Goal: Find contact information: Find contact information

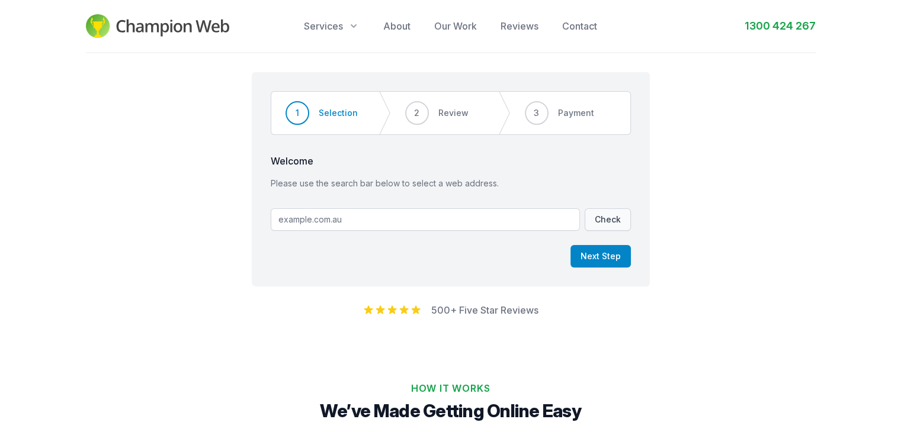
click at [457, 216] on input "text" at bounding box center [425, 220] width 309 height 23
type input "[DOMAIN_NAME]"
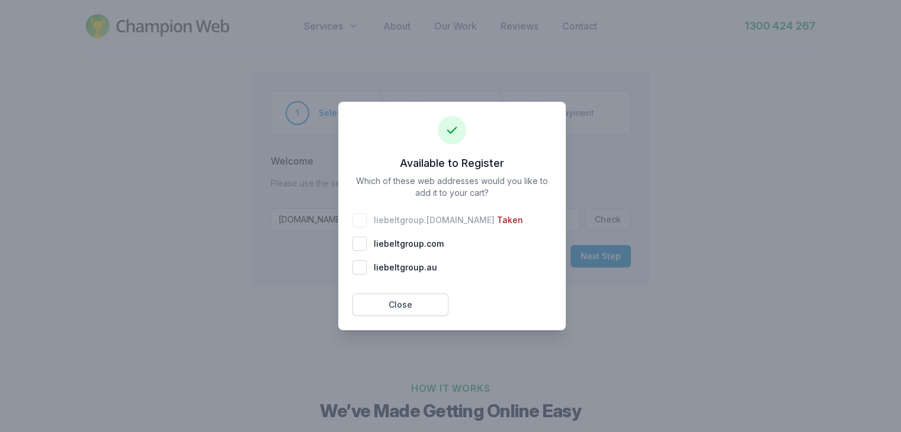
click at [431, 221] on span "liebeltgroup . [DOMAIN_NAME]" at bounding box center [434, 220] width 121 height 12
click at [388, 307] on button "Close" at bounding box center [400, 305] width 96 height 23
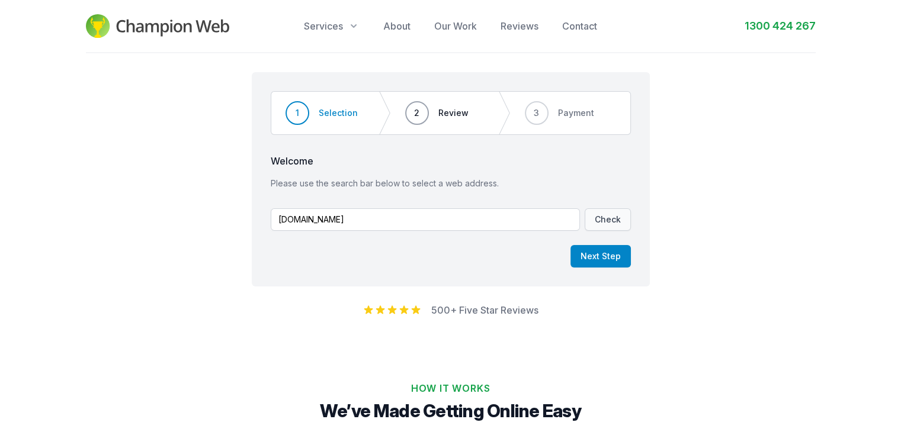
click at [431, 130] on span "2 Review" at bounding box center [437, 113] width 92 height 43
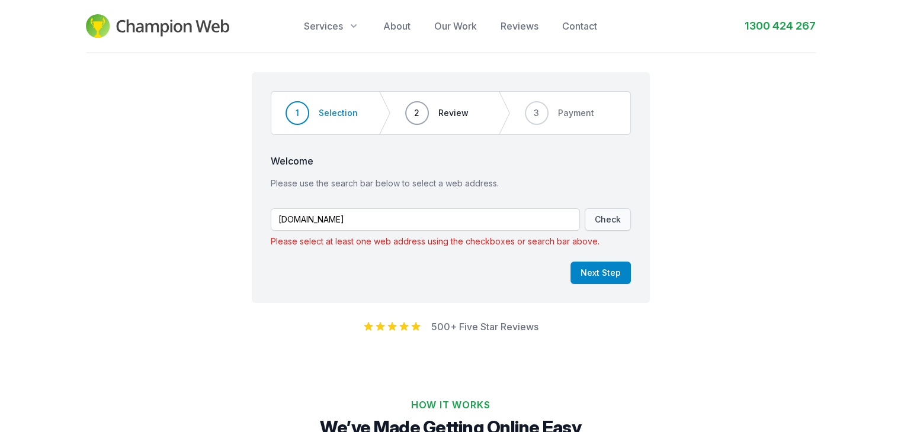
click at [427, 114] on span "2" at bounding box center [417, 113] width 24 height 24
click at [349, 28] on icon "button" at bounding box center [354, 26] width 12 height 12
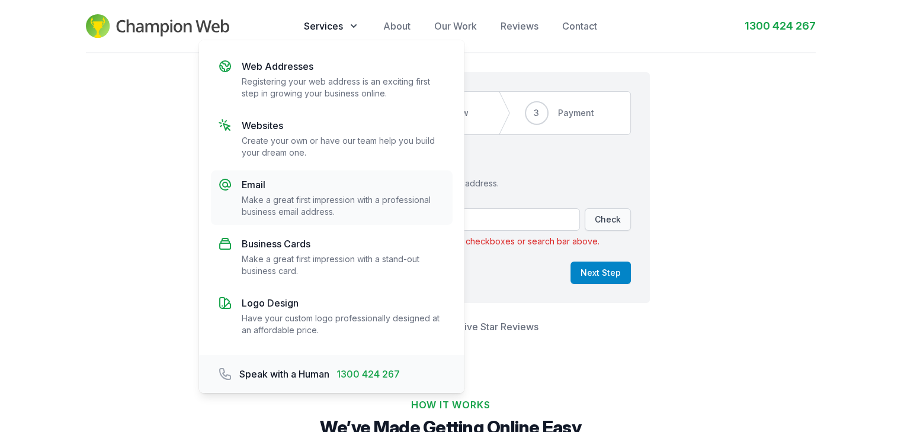
click at [328, 207] on p "Make a great first impression with a professional business email address." at bounding box center [344, 206] width 204 height 24
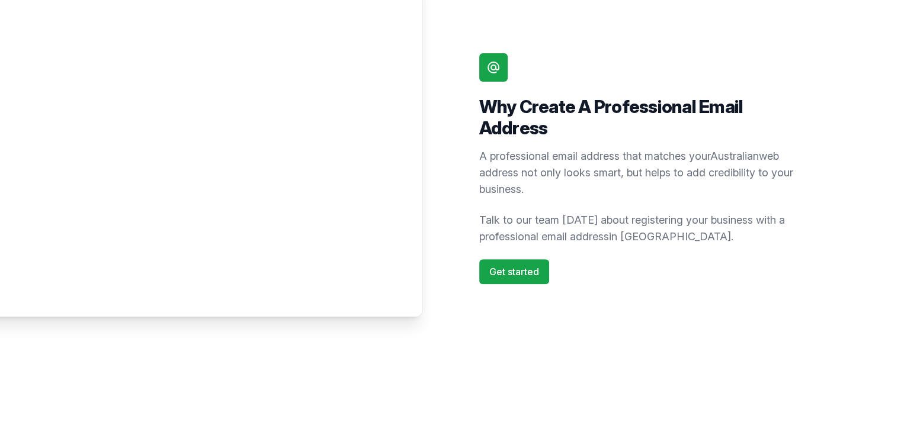
scroll to position [490, 0]
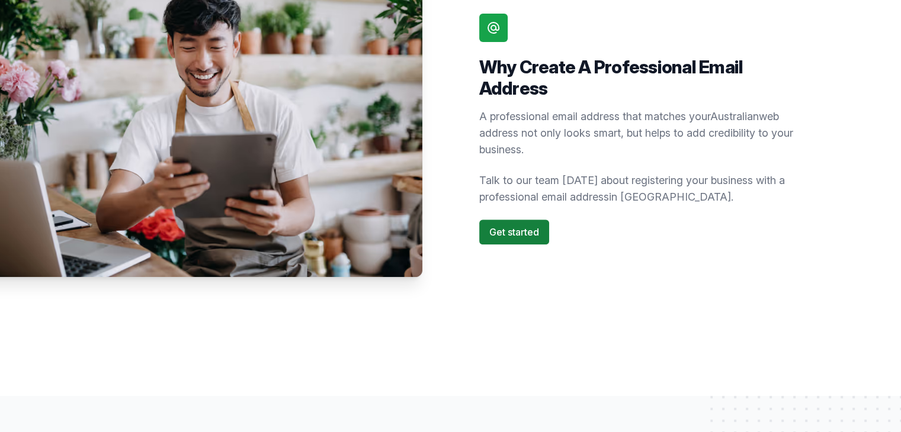
click at [512, 221] on link "Get started" at bounding box center [514, 232] width 70 height 25
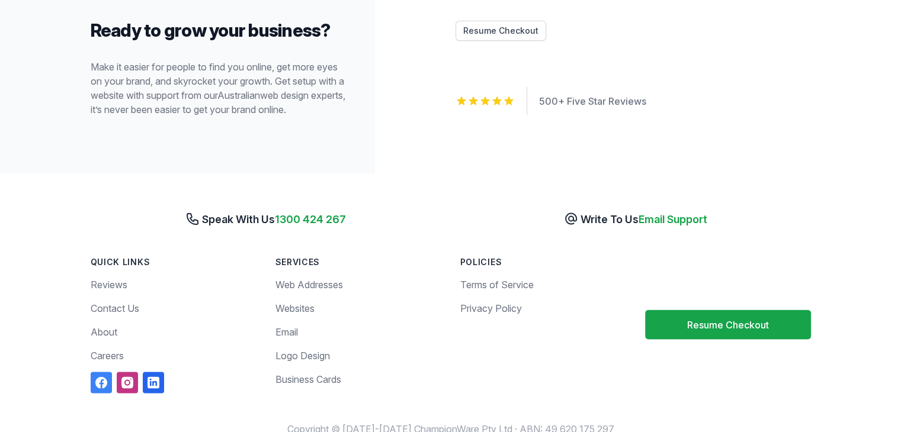
scroll to position [2399, 0]
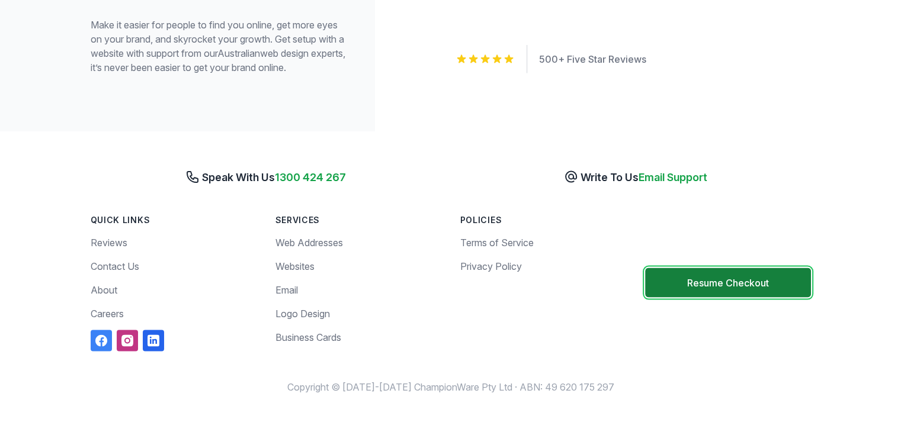
click at [700, 285] on button "Resume Checkout" at bounding box center [728, 283] width 166 height 30
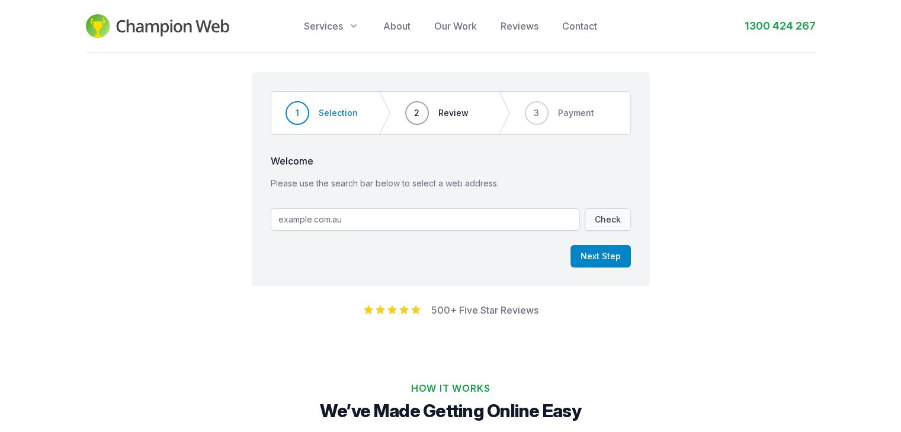
click at [419, 121] on span "2" at bounding box center [417, 113] width 24 height 24
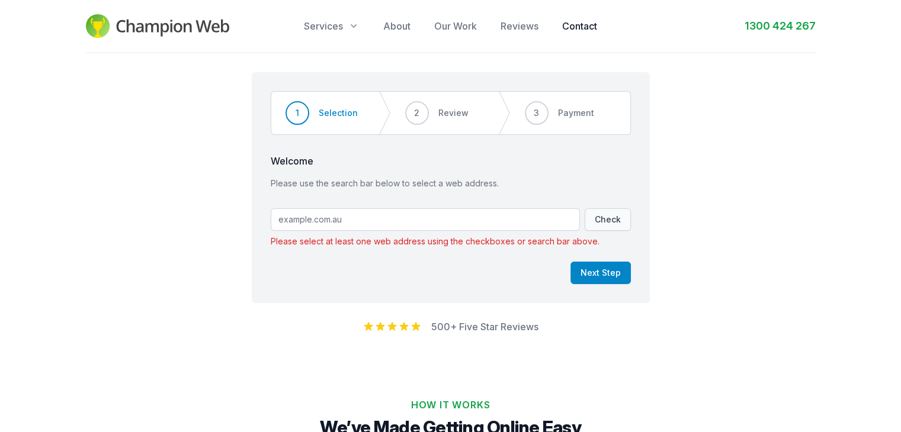
click at [595, 22] on link "Contact" at bounding box center [579, 26] width 35 height 14
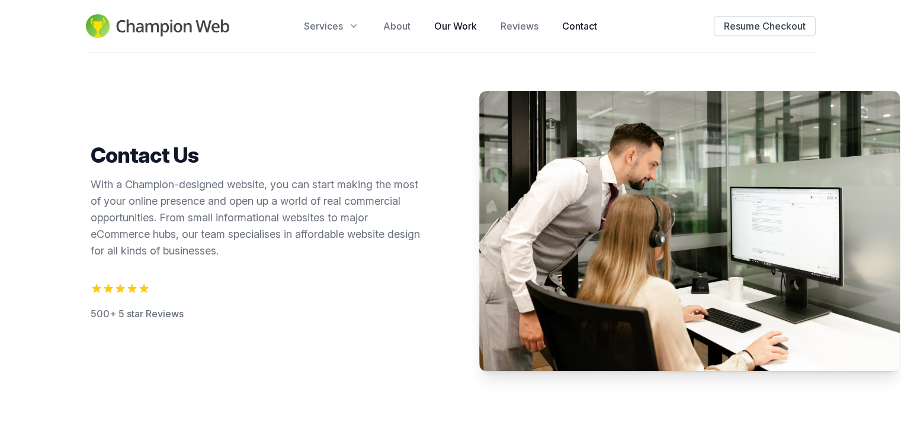
click at [452, 31] on link "Our Work" at bounding box center [455, 26] width 43 height 14
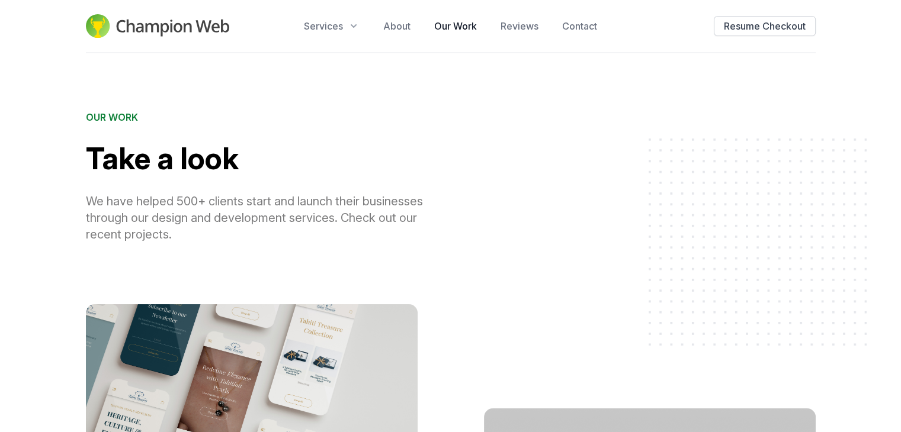
click at [348, 40] on div "Champion Web Open menu Services About Our Work Reviews Contact Resume Checkout" at bounding box center [451, 26] width 730 height 53
click at [348, 33] on div "Champion Web Open menu Services About Our Work Reviews Contact Resume Checkout" at bounding box center [451, 26] width 730 height 53
click at [351, 30] on icon "button" at bounding box center [354, 26] width 12 height 12
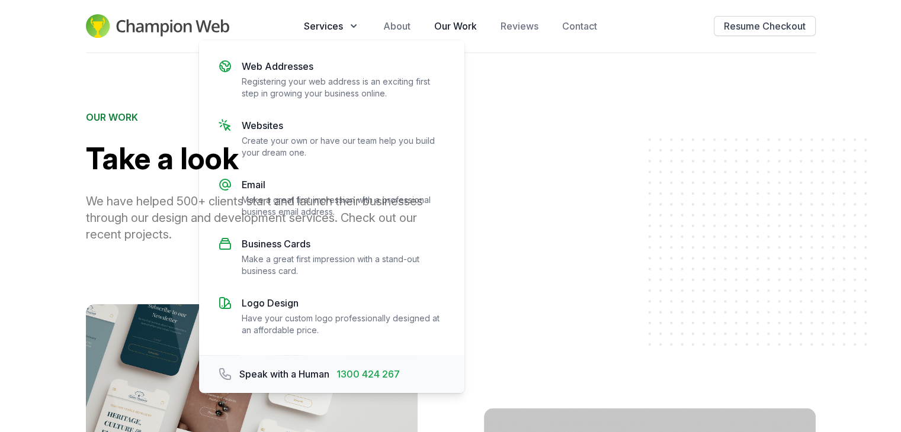
click at [208, 30] on img at bounding box center [158, 26] width 144 height 24
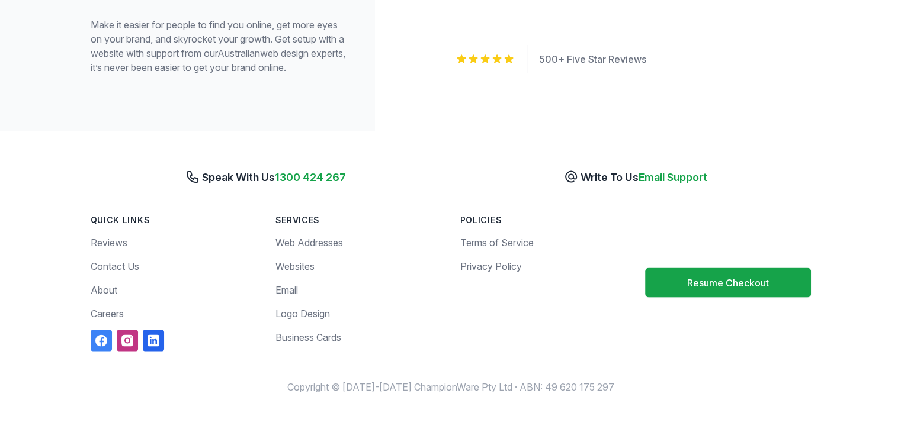
scroll to position [2386, 0]
click at [668, 184] on span "Email Support" at bounding box center [673, 177] width 69 height 12
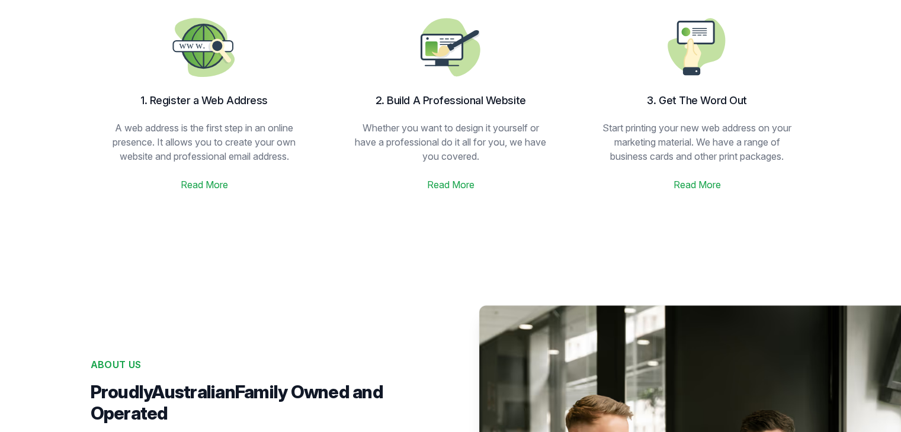
scroll to position [0, 0]
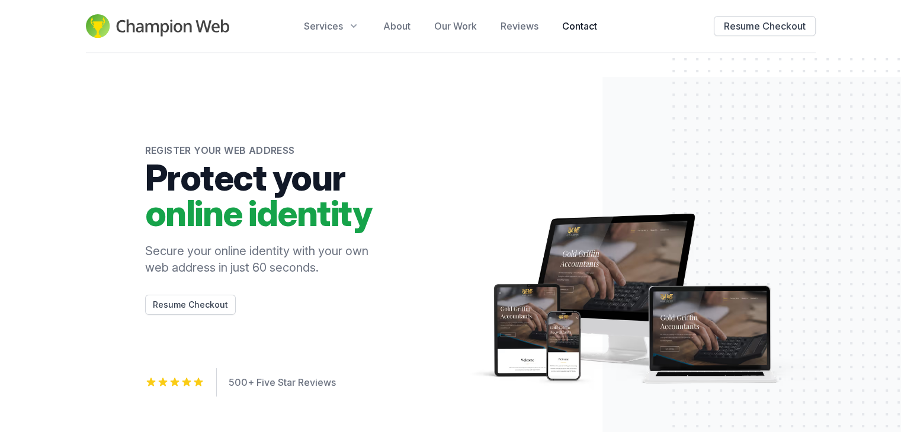
click at [592, 25] on link "Contact" at bounding box center [579, 26] width 35 height 14
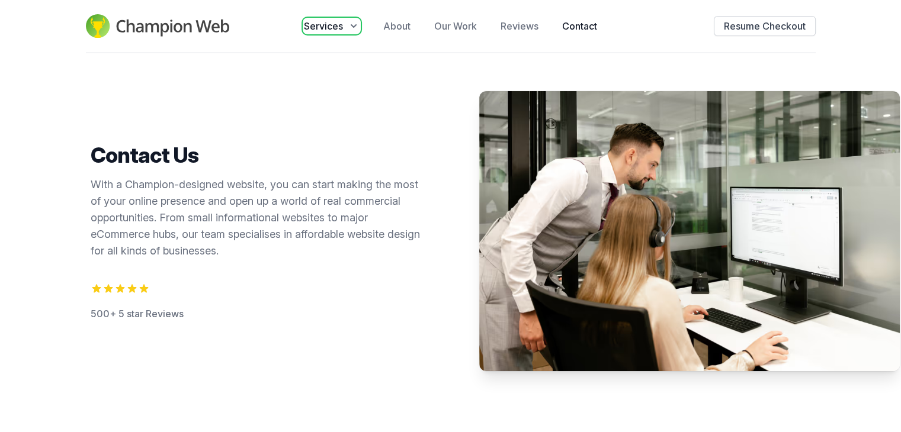
click at [353, 29] on icon "button" at bounding box center [354, 26] width 12 height 12
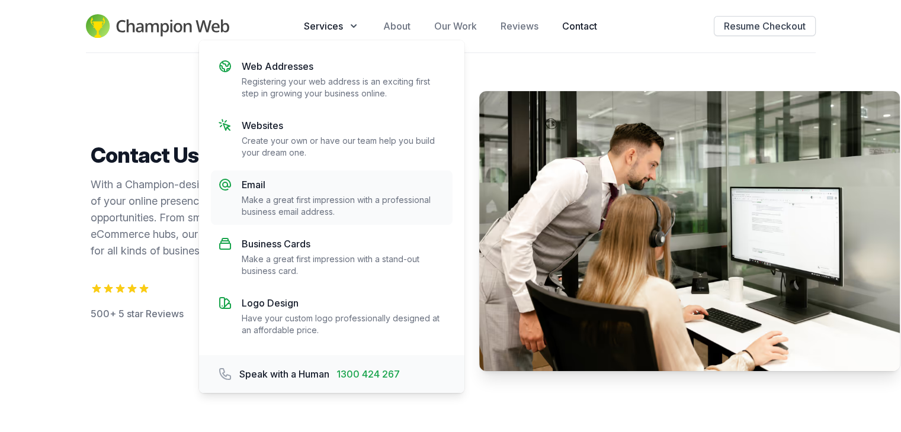
click at [309, 193] on div "Email Make a great first impression with a professional business email address." at bounding box center [344, 198] width 204 height 40
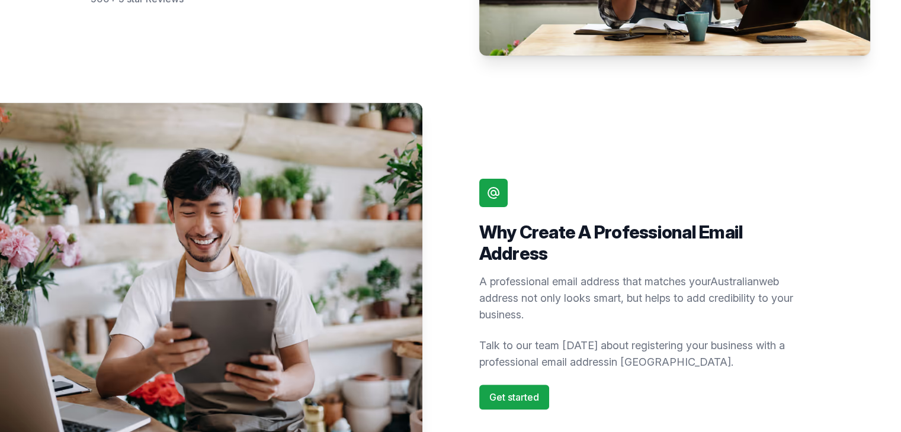
scroll to position [327, 0]
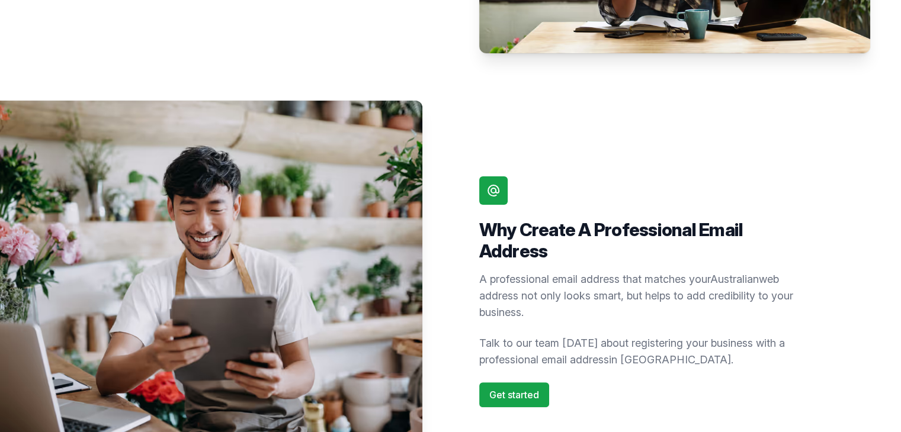
click at [482, 191] on span at bounding box center [493, 191] width 28 height 28
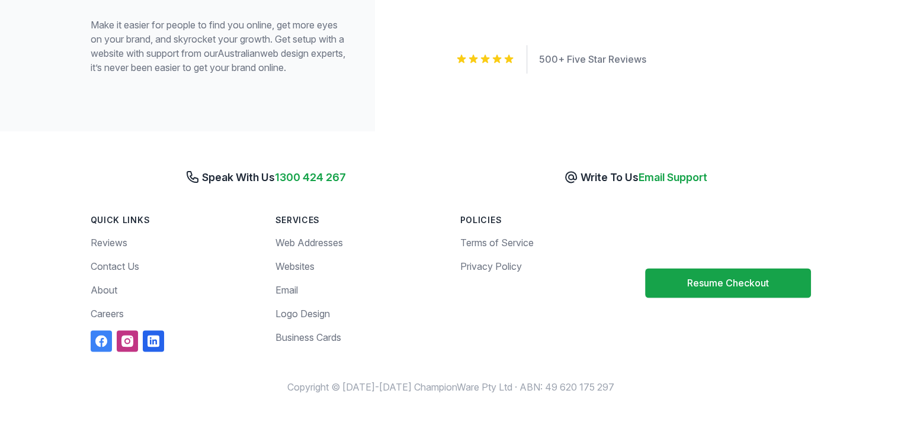
scroll to position [1626, 0]
click at [123, 273] on link "Contact Us" at bounding box center [115, 267] width 49 height 12
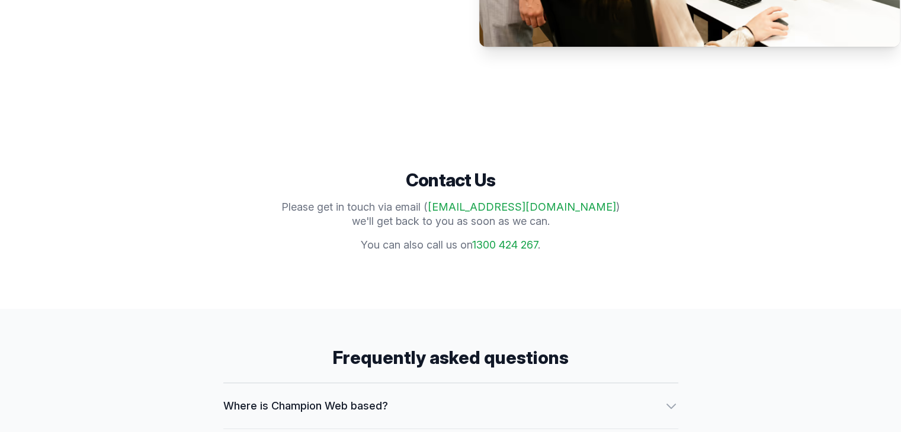
scroll to position [333, 0]
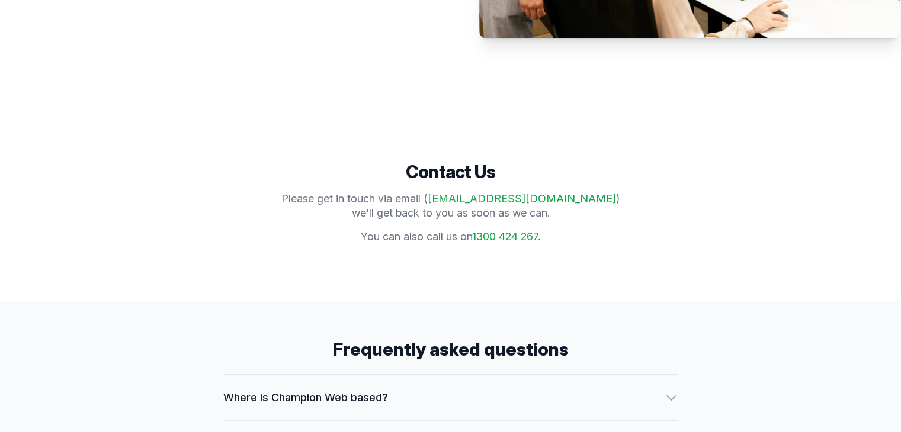
click at [480, 199] on link "[EMAIL_ADDRESS][DOMAIN_NAME]" at bounding box center [522, 199] width 188 height 12
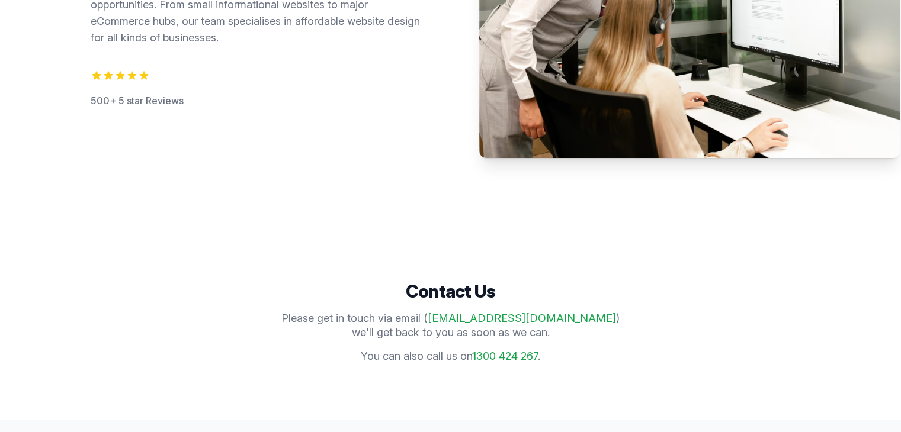
scroll to position [215, 0]
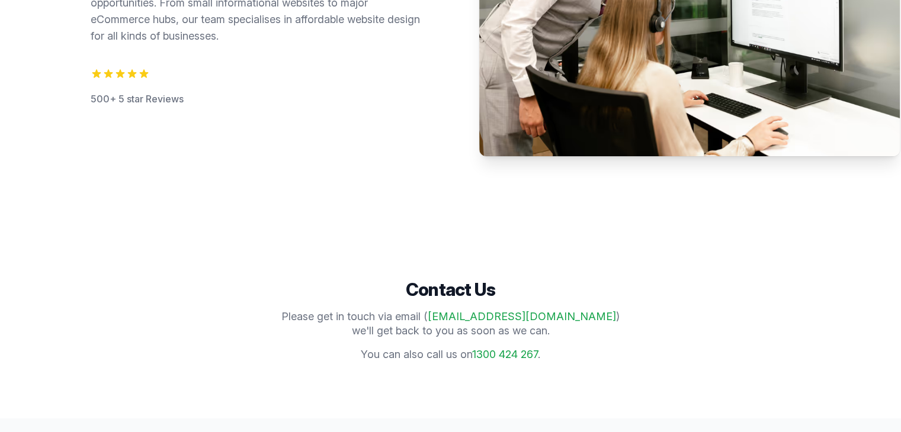
drag, startPoint x: 520, startPoint y: 315, endPoint x: 517, endPoint y: 321, distance: 6.6
